Goal: Information Seeking & Learning: Find specific fact

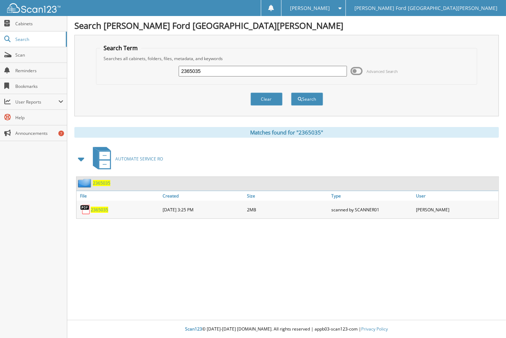
click at [219, 66] on input "2365035" at bounding box center [263, 71] width 168 height 11
type input "2548892"
click at [316, 101] on button "Search" at bounding box center [307, 99] width 32 height 13
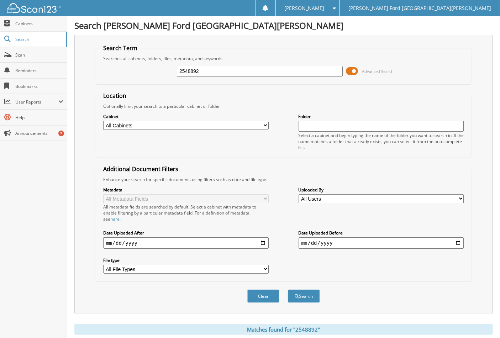
click at [350, 69] on span at bounding box center [352, 71] width 12 height 11
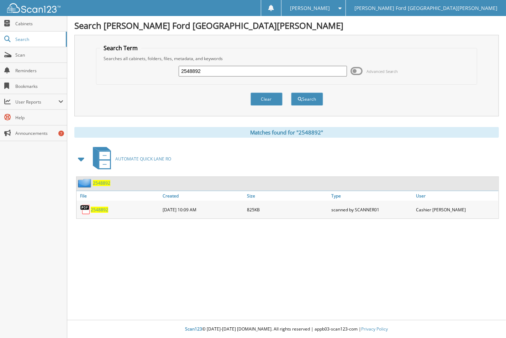
click at [99, 207] on span "2548892" at bounding box center [99, 210] width 17 height 6
